Goal: Task Accomplishment & Management: Use online tool/utility

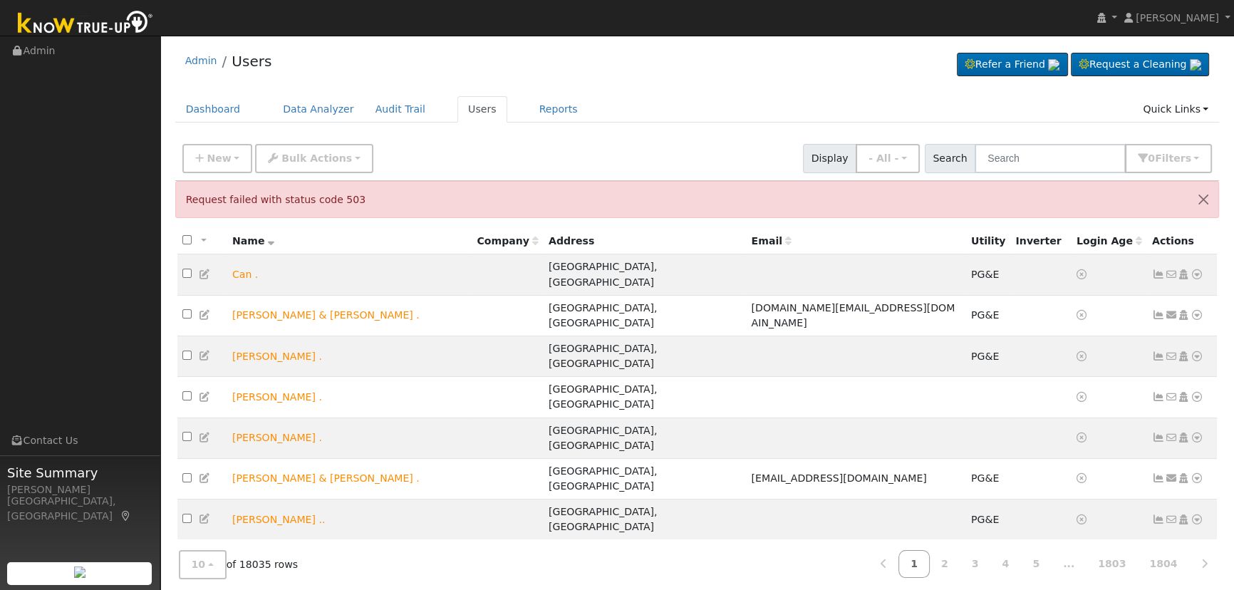
click at [1114, 157] on input "text" at bounding box center [1050, 158] width 151 height 29
type input "[GEOGRAPHIC_DATA]"
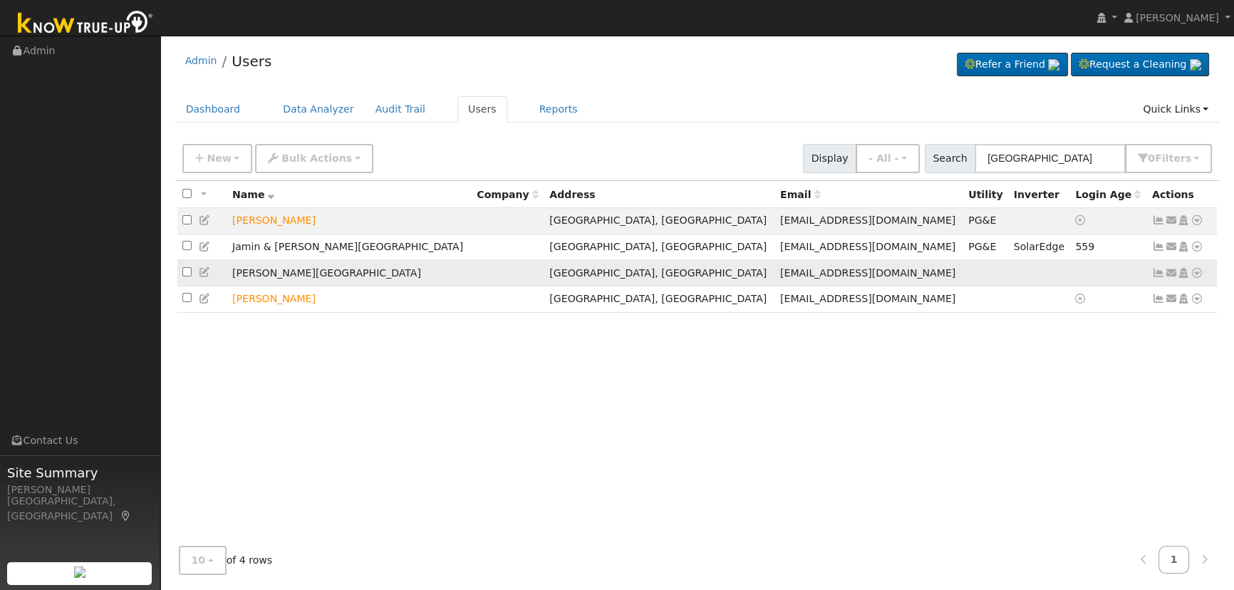
click at [1161, 276] on icon at bounding box center [1158, 273] width 13 height 10
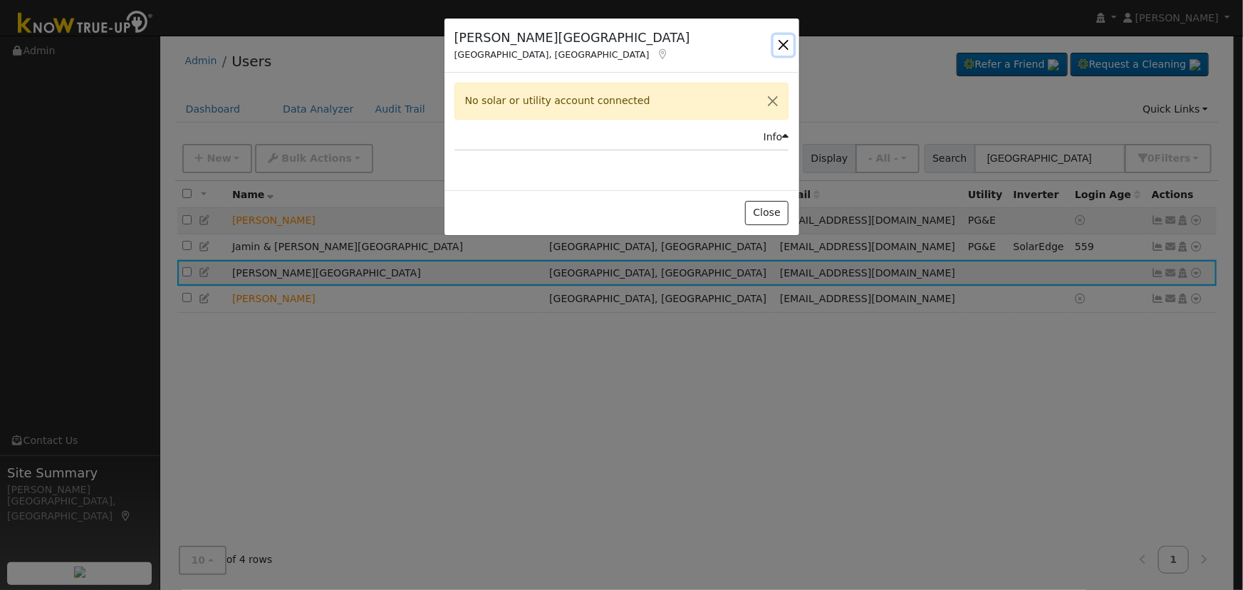
click at [784, 38] on button "button" at bounding box center [784, 45] width 20 height 20
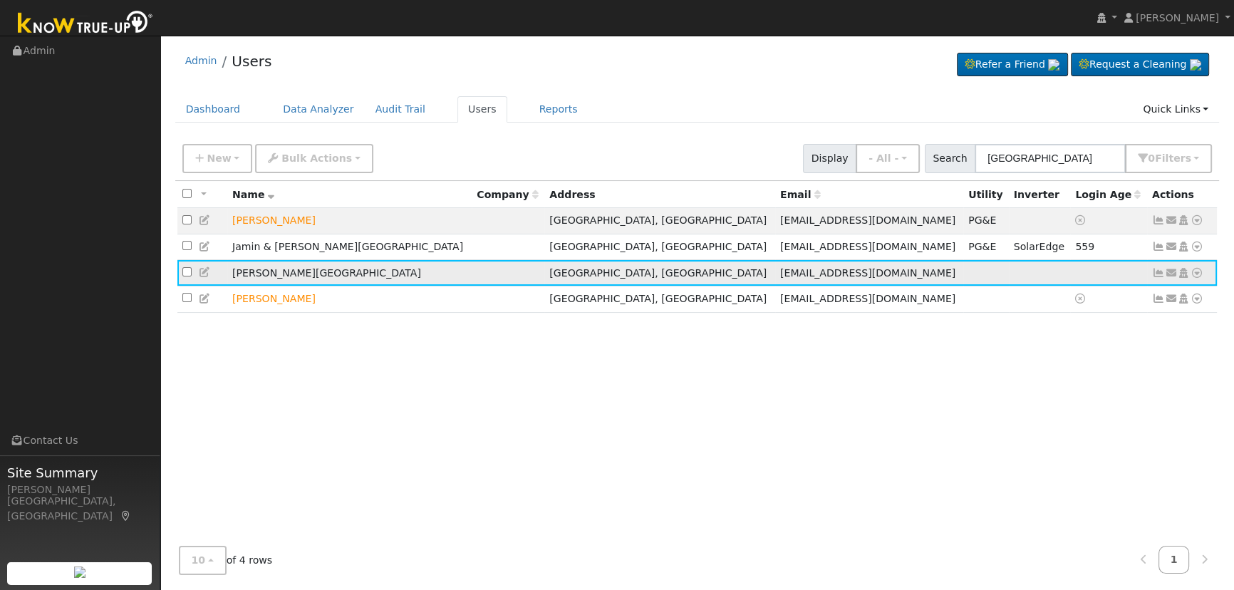
click at [1166, 277] on icon at bounding box center [1171, 273] width 13 height 10
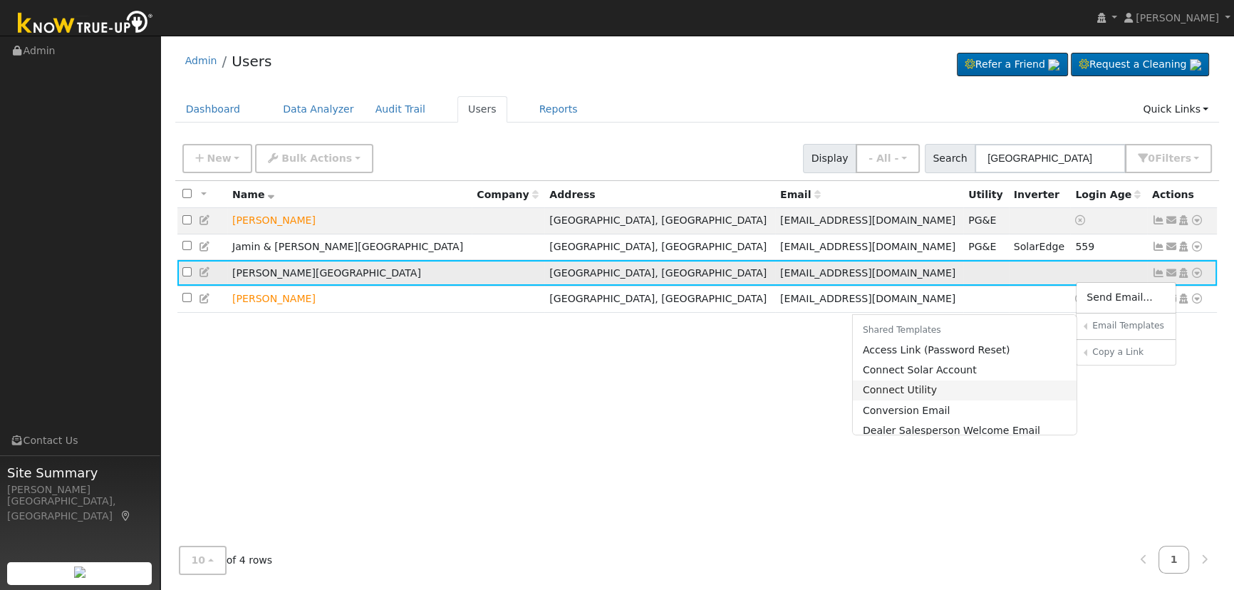
click at [984, 398] on link "Connect Utility" at bounding box center [965, 390] width 224 height 20
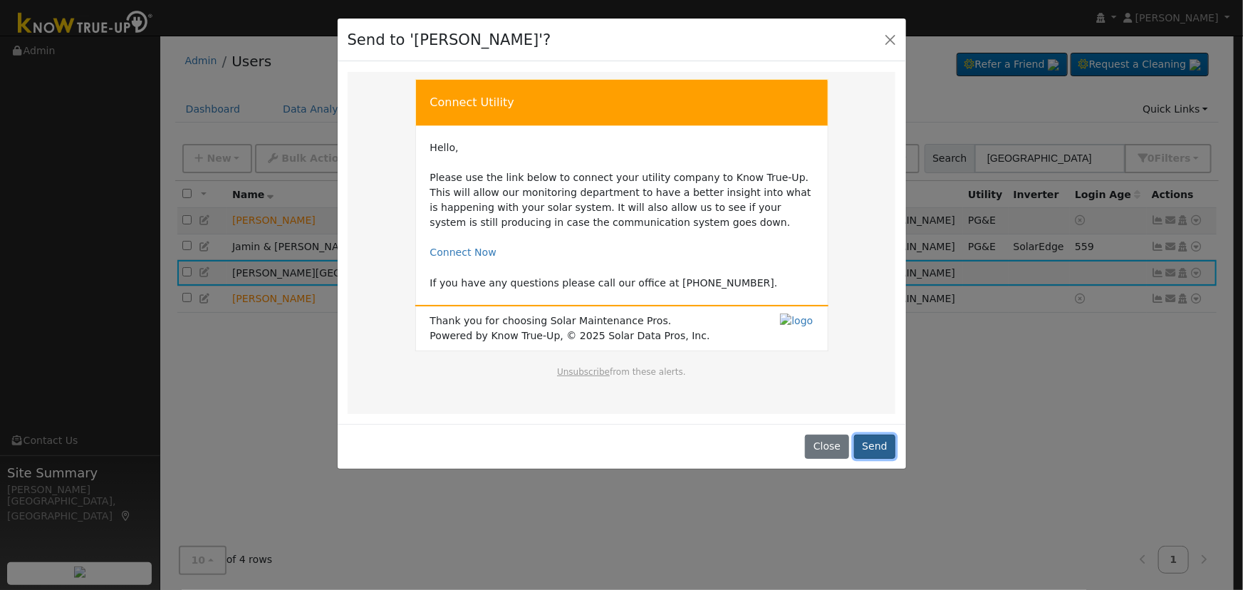
click at [870, 450] on button "Send" at bounding box center [875, 447] width 42 height 24
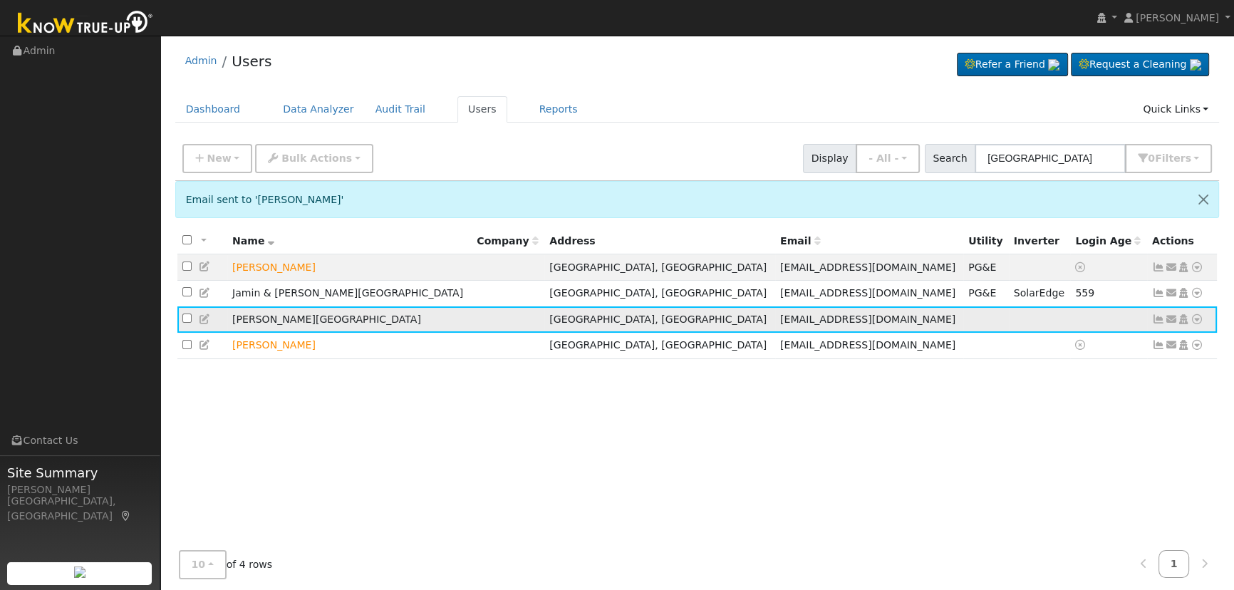
click at [1170, 321] on icon at bounding box center [1171, 319] width 13 height 10
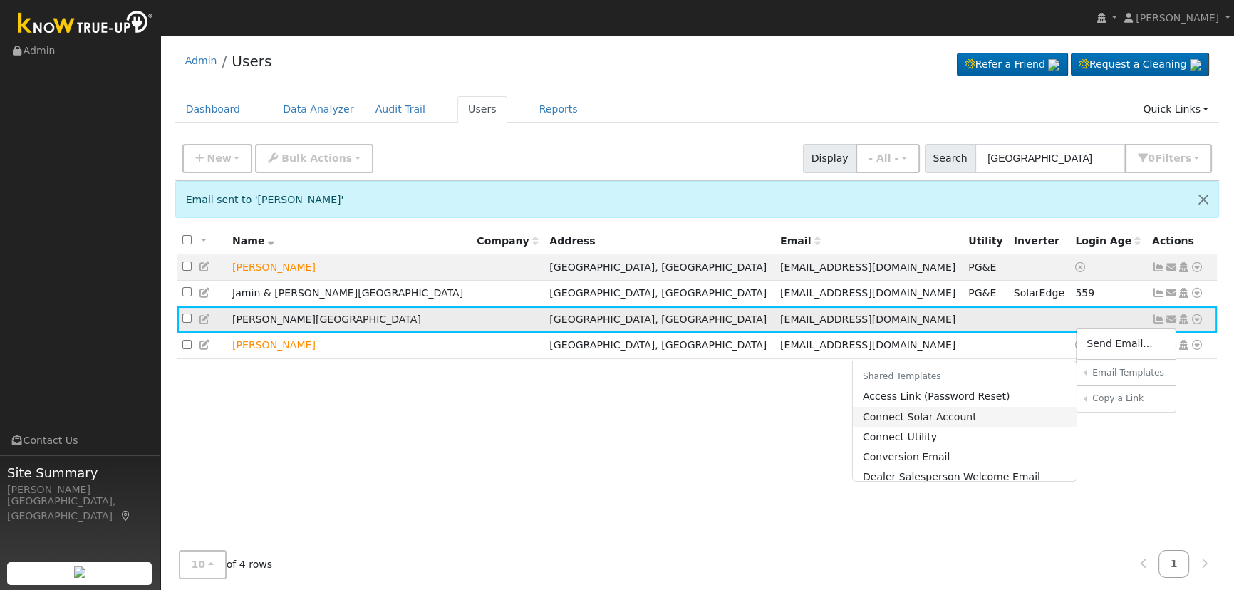
click at [985, 423] on link "Connect Solar Account" at bounding box center [965, 417] width 224 height 20
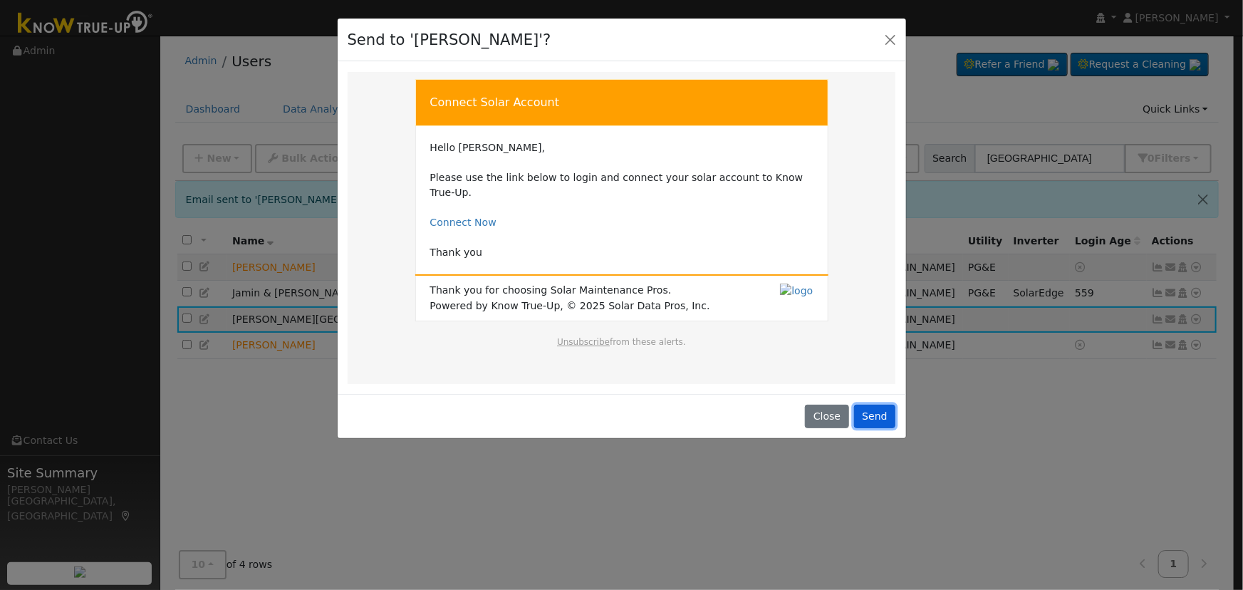
drag, startPoint x: 876, startPoint y: 398, endPoint x: 752, endPoint y: 408, distance: 125.1
click at [752, 408] on div "Close Send" at bounding box center [622, 416] width 569 height 45
click at [869, 405] on button "Send" at bounding box center [875, 417] width 42 height 24
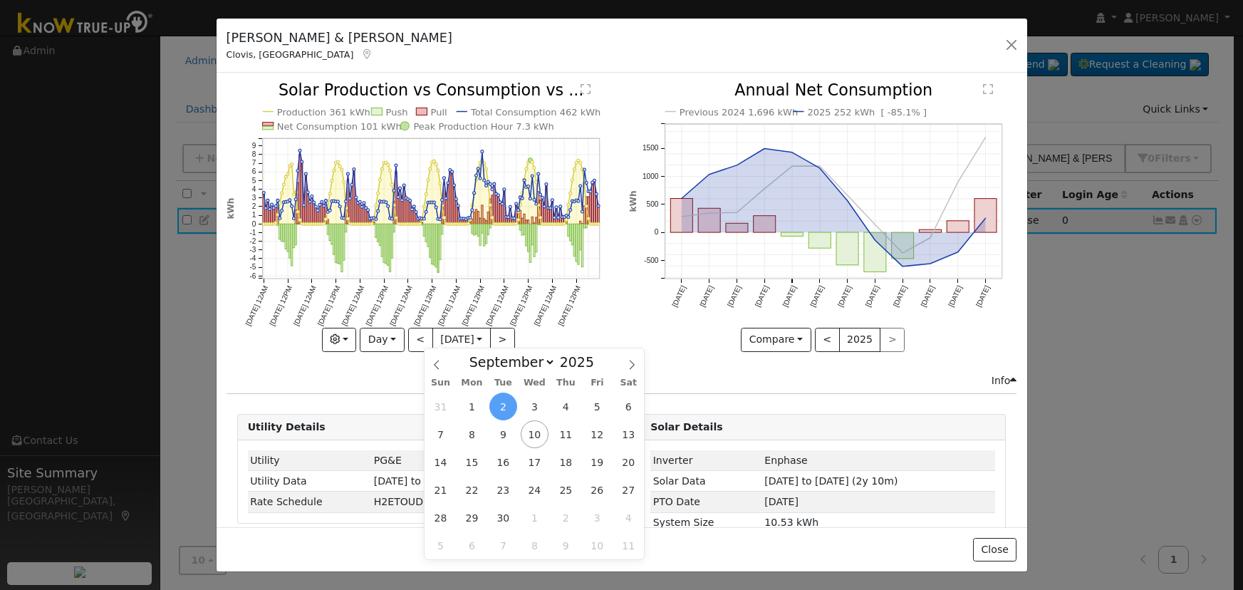
select select "8"
